Goal: Find specific page/section: Find specific page/section

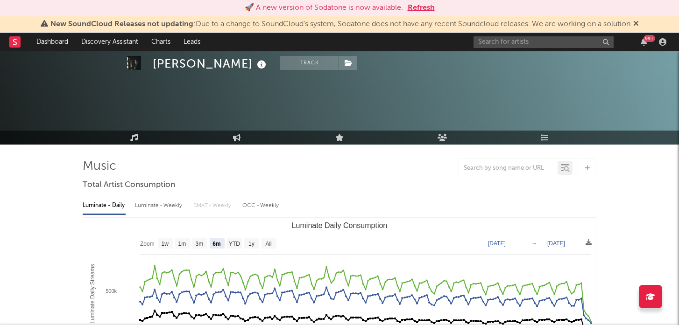
select select "6m"
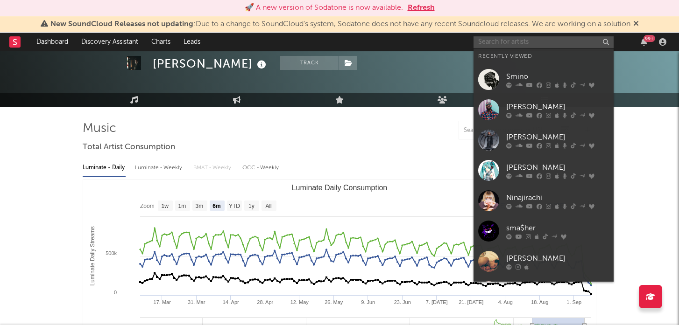
click at [527, 40] on input "text" at bounding box center [543, 42] width 140 height 12
paste input "PARALLELZ"
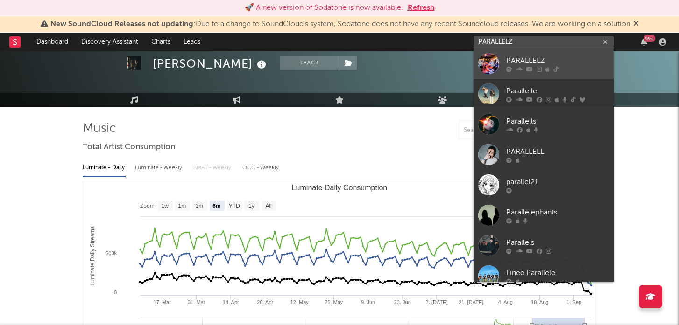
type input "PARALLELZ"
click at [482, 67] on div at bounding box center [488, 63] width 21 height 21
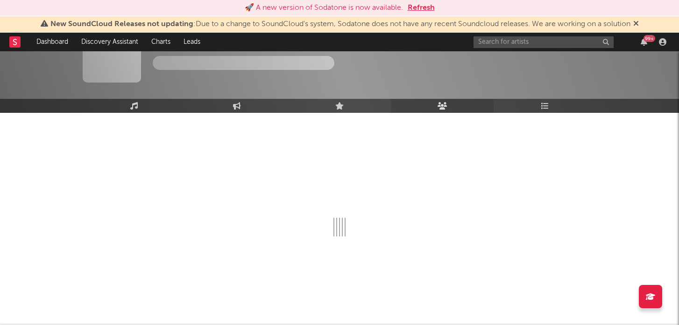
scroll to position [38, 0]
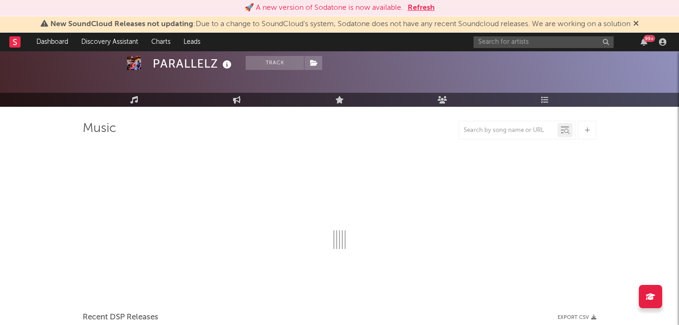
select select "1w"
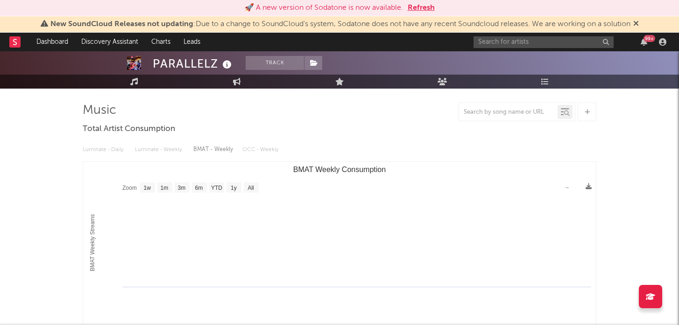
scroll to position [46, 0]
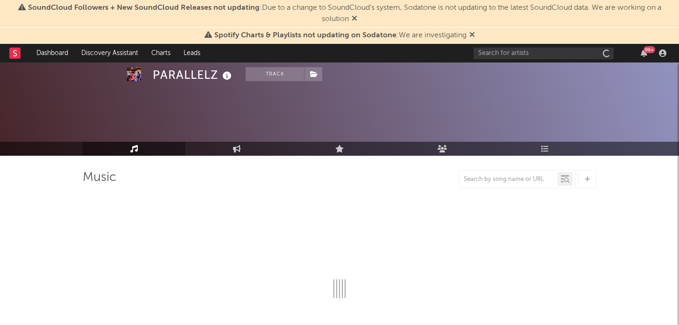
scroll to position [43, 0]
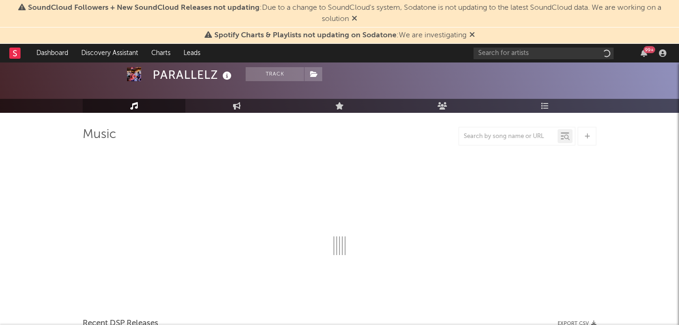
select select "1w"
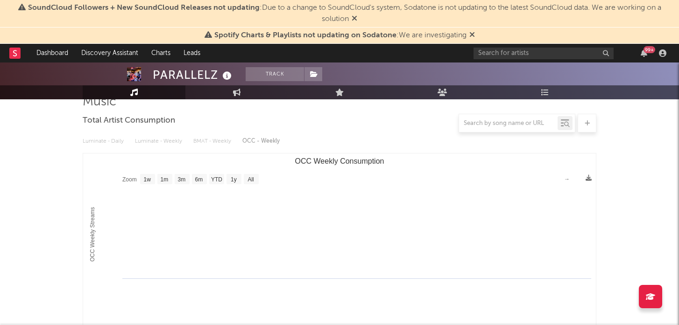
scroll to position [56, 0]
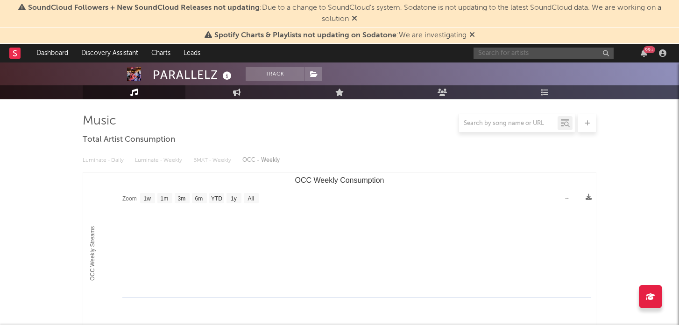
click at [504, 55] on input "text" at bounding box center [543, 54] width 140 height 12
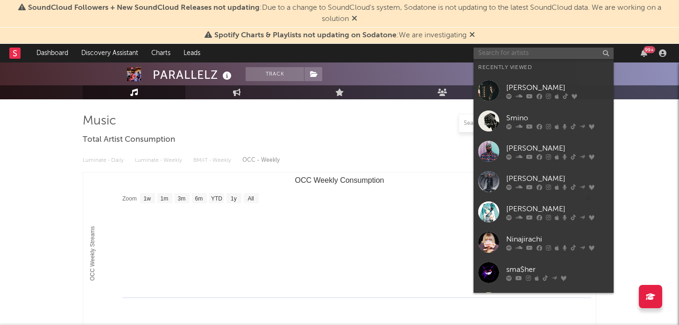
paste input "PARALLELZ"
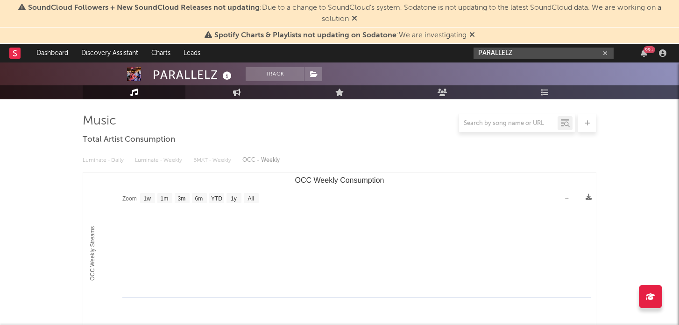
type input "PARALLELZ"
